Goal: Transaction & Acquisition: Purchase product/service

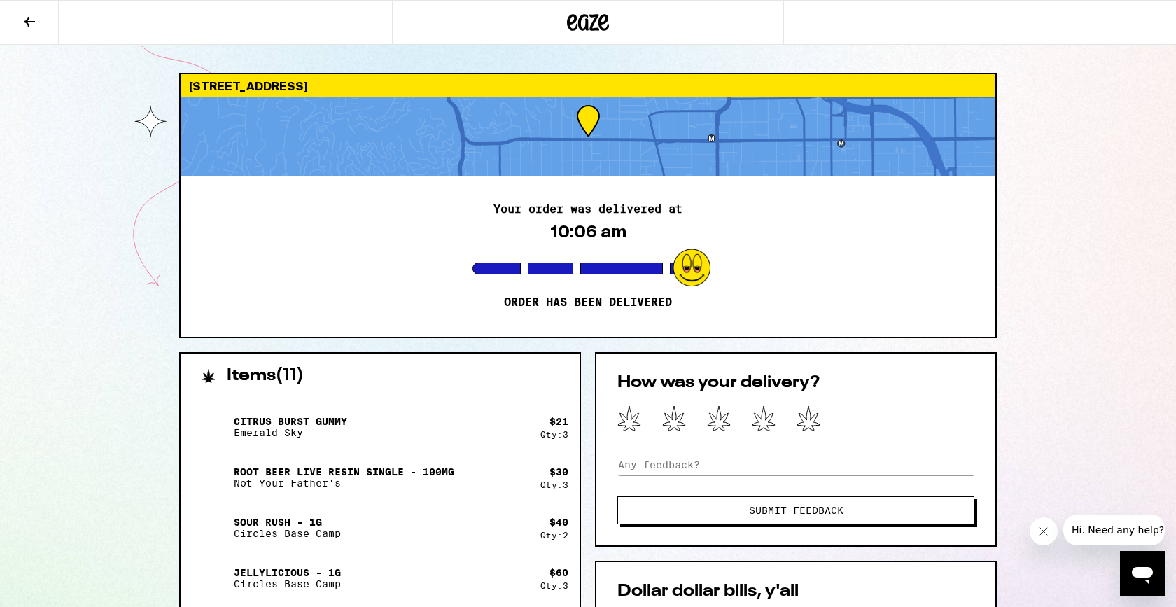
click at [34, 20] on icon at bounding box center [29, 22] width 11 height 10
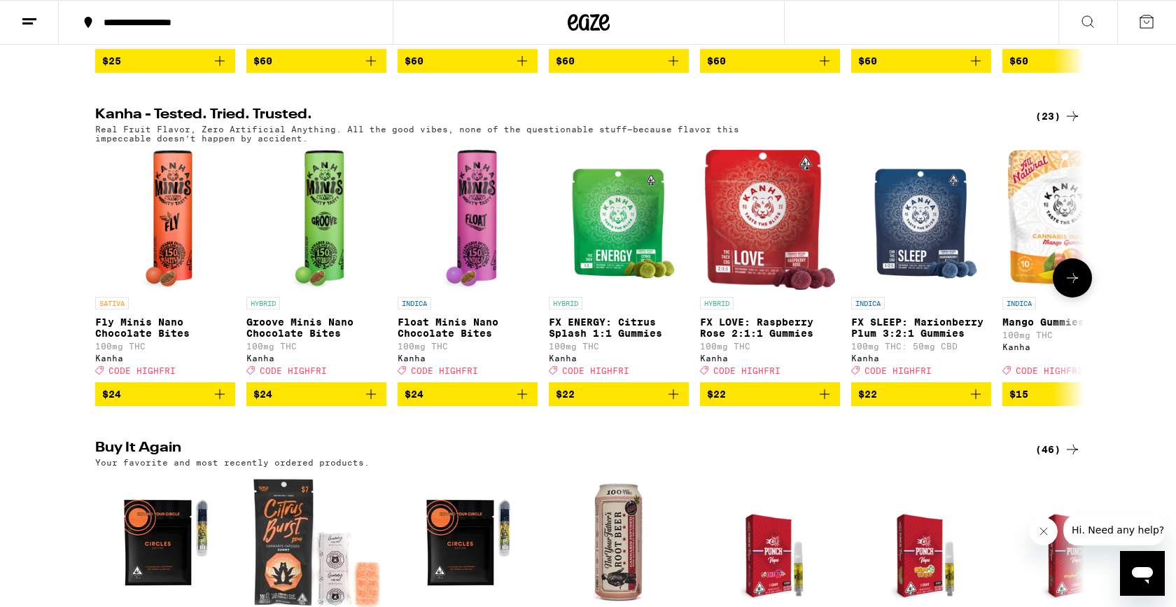
scroll to position [742, 0]
